Goal: Check status: Check status

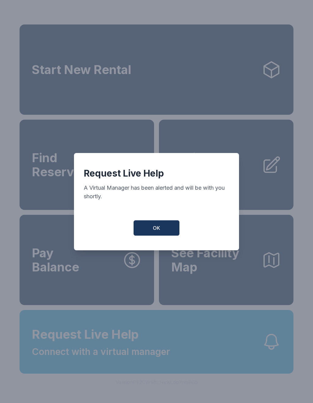
click at [157, 227] on button "OK" at bounding box center [157, 227] width 46 height 15
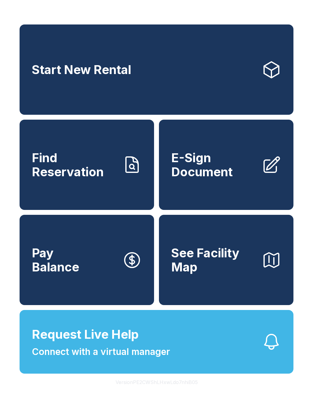
click at [100, 179] on span "Find Reservation" at bounding box center [75, 165] width 86 height 28
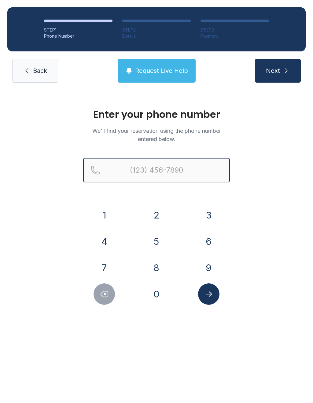
click at [209, 170] on input "Reservation phone number" at bounding box center [156, 170] width 147 height 24
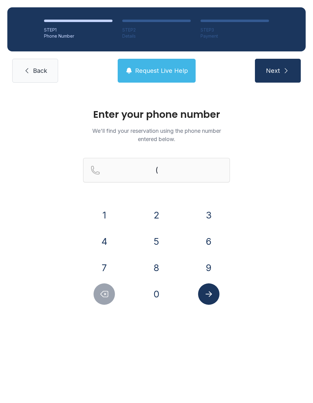
click at [209, 259] on button "9" at bounding box center [208, 267] width 21 height 21
click at [110, 266] on button "7" at bounding box center [104, 267] width 21 height 21
click at [163, 267] on button "8" at bounding box center [156, 267] width 21 height 21
click at [216, 209] on button "3" at bounding box center [208, 214] width 21 height 21
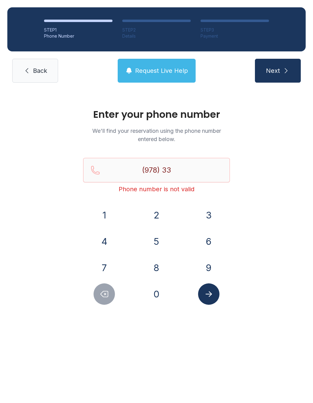
click at [156, 242] on button "5" at bounding box center [156, 241] width 21 height 21
click at [212, 261] on button "9" at bounding box center [208, 267] width 21 height 21
click at [108, 243] on button "4" at bounding box center [104, 241] width 21 height 21
click at [110, 265] on button "7" at bounding box center [104, 267] width 21 height 21
click at [209, 210] on button "3" at bounding box center [208, 214] width 21 height 21
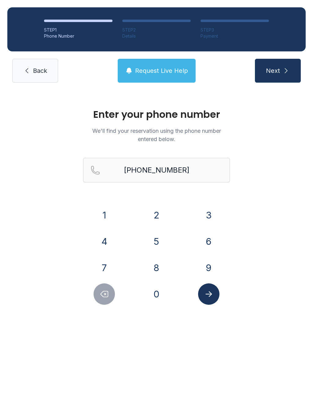
click at [283, 69] on icon "submit" at bounding box center [286, 70] width 7 height 7
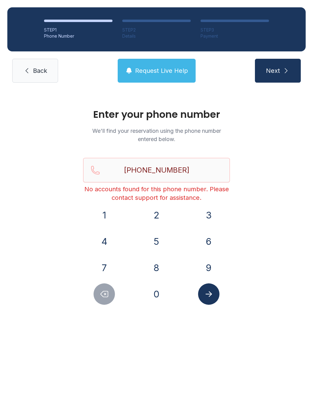
click at [212, 292] on icon "Submit lookup form" at bounding box center [208, 293] width 9 height 9
click at [195, 171] on input "[PHONE_NUMBER]" at bounding box center [156, 170] width 147 height 24
click at [208, 278] on button "9" at bounding box center [208, 267] width 21 height 21
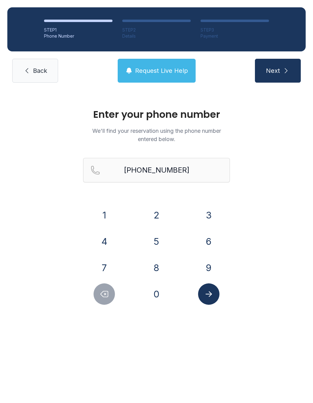
click at [209, 279] on div "1 2 3 4 5 6 7 8 9 0" at bounding box center [156, 254] width 147 height 100
click at [203, 287] on button "Submit lookup form" at bounding box center [208, 293] width 21 height 21
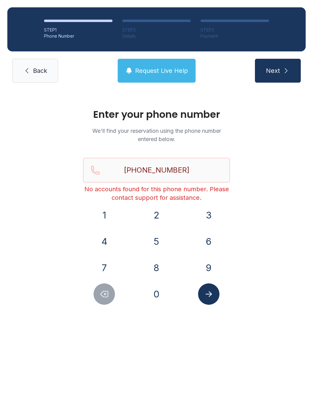
click at [109, 291] on icon "Delete number" at bounding box center [104, 293] width 9 height 9
click at [106, 296] on icon "Delete number" at bounding box center [104, 293] width 9 height 9
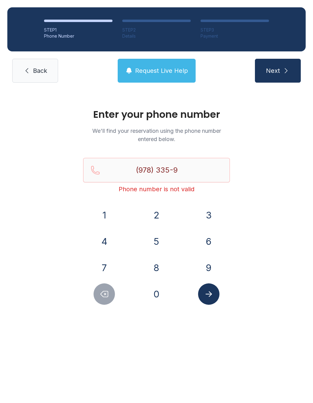
click at [106, 296] on icon "Delete number" at bounding box center [104, 293] width 9 height 9
click at [109, 294] on icon "Delete number" at bounding box center [104, 293] width 9 height 9
click at [114, 285] on div at bounding box center [104, 293] width 43 height 21
click at [116, 288] on div at bounding box center [104, 293] width 43 height 21
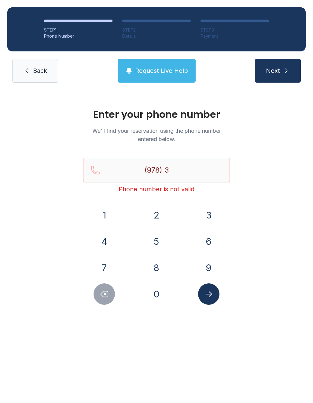
click at [105, 292] on icon "Delete number" at bounding box center [104, 293] width 9 height 9
click at [105, 291] on icon "Delete number" at bounding box center [104, 293] width 9 height 9
click at [101, 292] on icon "Delete number" at bounding box center [104, 293] width 9 height 9
type input "(9"
click at [100, 292] on icon "Delete number" at bounding box center [104, 293] width 9 height 9
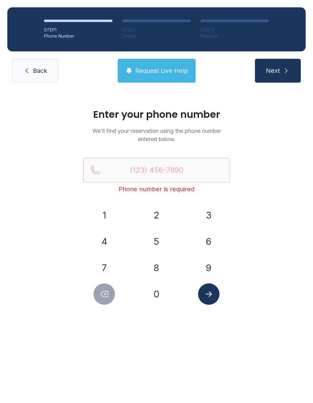
click at [107, 293] on icon "Delete number" at bounding box center [104, 293] width 9 height 9
click at [170, 70] on span "Request Live Help" at bounding box center [161, 70] width 53 height 9
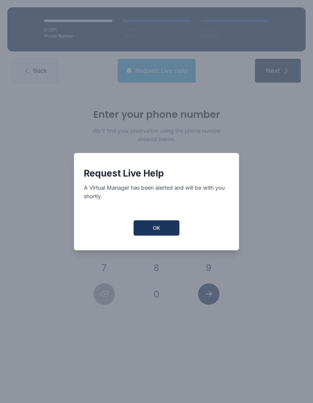
click at [164, 235] on button "OK" at bounding box center [157, 227] width 46 height 15
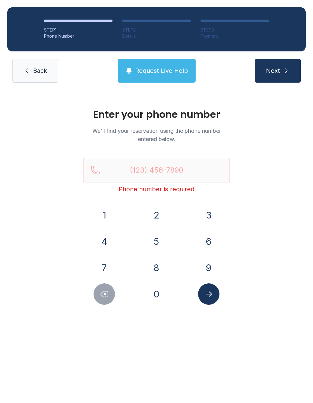
click at [274, 74] on span "Next" at bounding box center [273, 70] width 14 height 9
type input "("
